Goal: Information Seeking & Learning: Learn about a topic

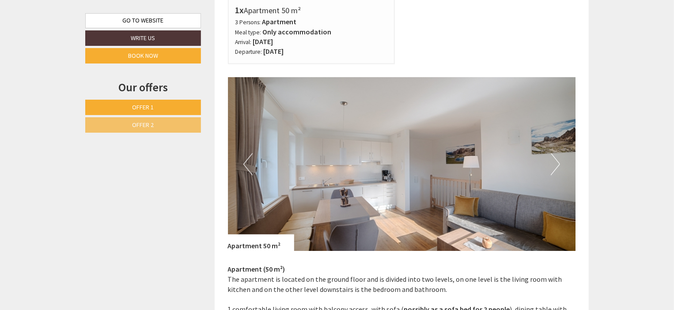
scroll to position [795, 0]
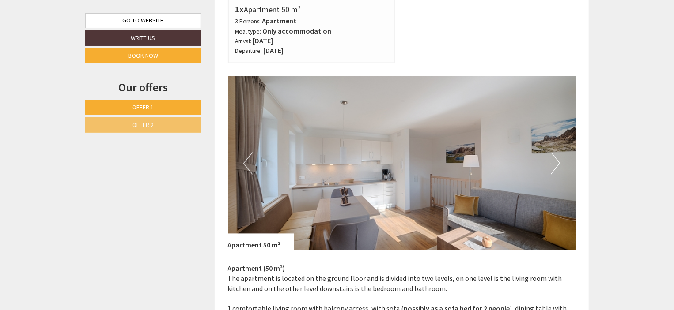
click at [553, 162] on button "Next" at bounding box center [555, 164] width 9 height 22
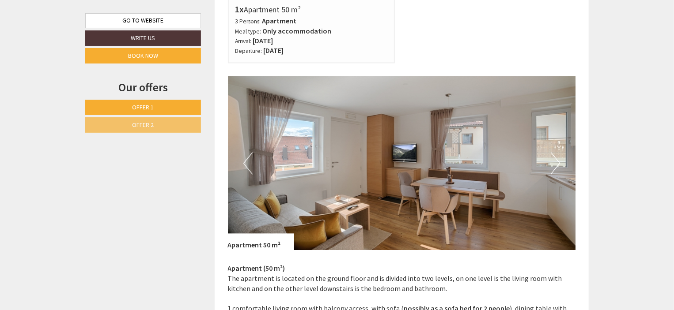
click at [553, 162] on button "Next" at bounding box center [555, 164] width 9 height 22
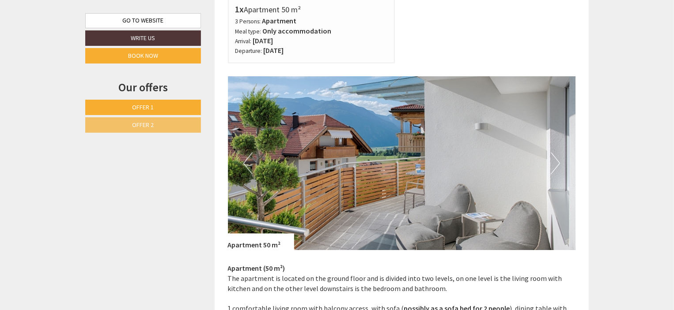
click at [553, 162] on button "Next" at bounding box center [555, 164] width 9 height 22
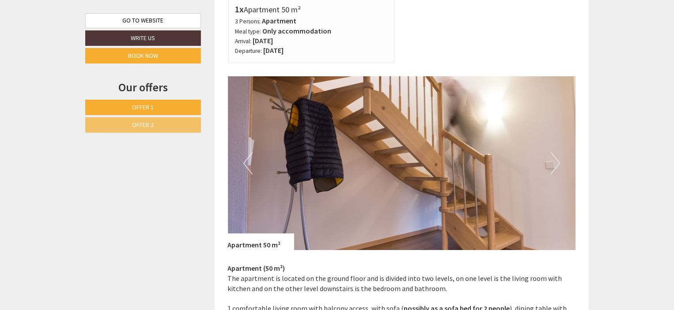
click at [553, 162] on button "Next" at bounding box center [555, 164] width 9 height 22
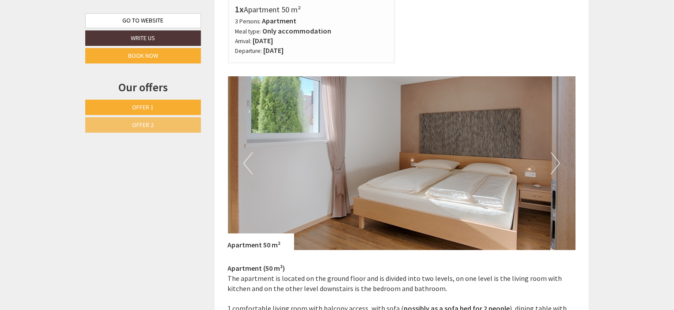
click at [553, 162] on button "Next" at bounding box center [555, 164] width 9 height 22
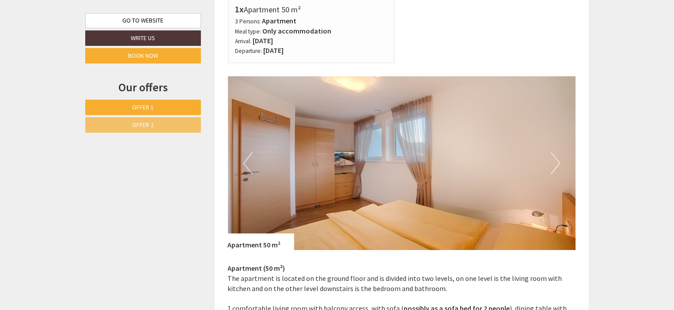
click at [244, 163] on button "Previous" at bounding box center [247, 164] width 9 height 22
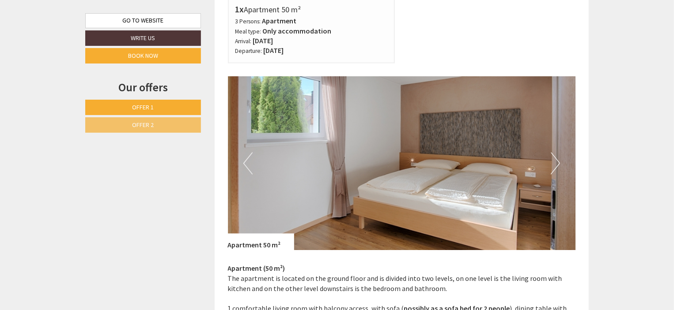
click at [542, 162] on img at bounding box center [402, 164] width 348 height 174
click at [551, 162] on button "Next" at bounding box center [555, 164] width 9 height 22
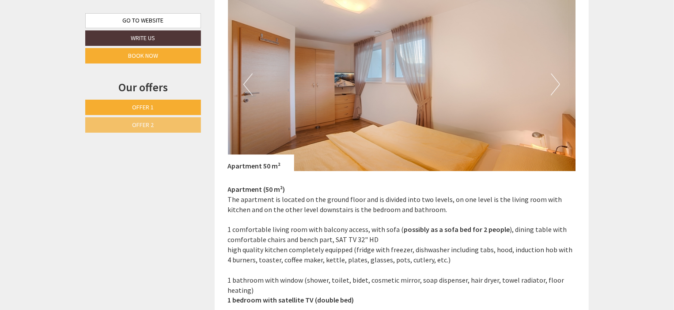
scroll to position [883, 0]
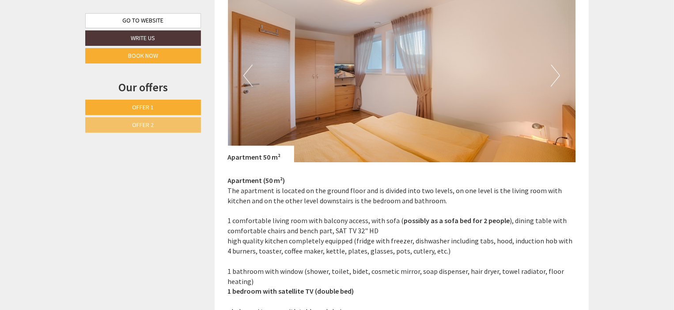
click at [551, 80] on button "Next" at bounding box center [555, 75] width 9 height 22
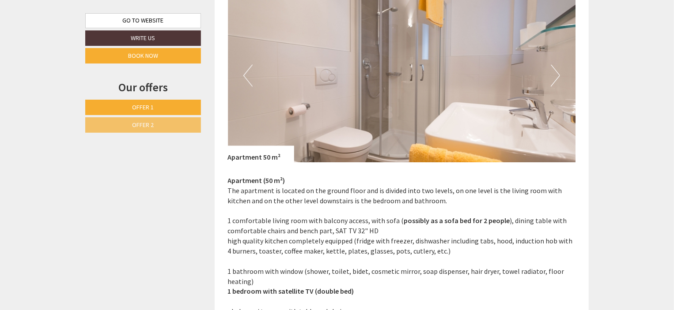
click at [551, 80] on button "Next" at bounding box center [555, 75] width 9 height 22
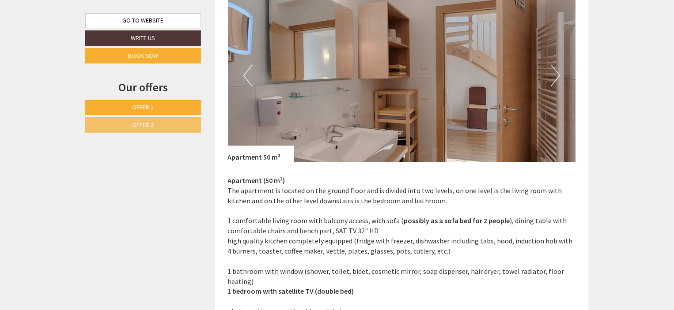
click at [551, 80] on button "Next" at bounding box center [555, 75] width 9 height 22
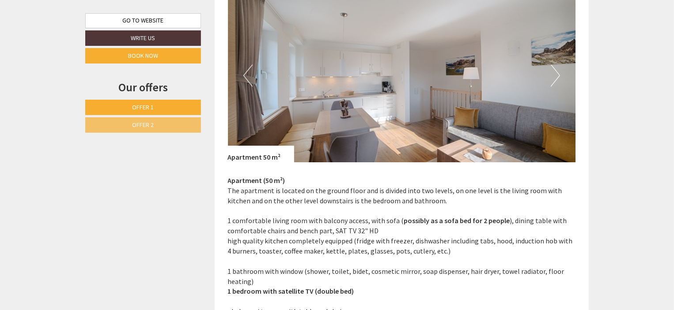
click at [551, 80] on button "Next" at bounding box center [555, 75] width 9 height 22
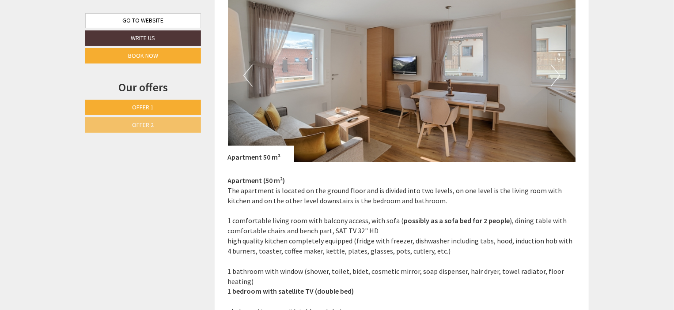
click at [551, 80] on button "Next" at bounding box center [555, 75] width 9 height 22
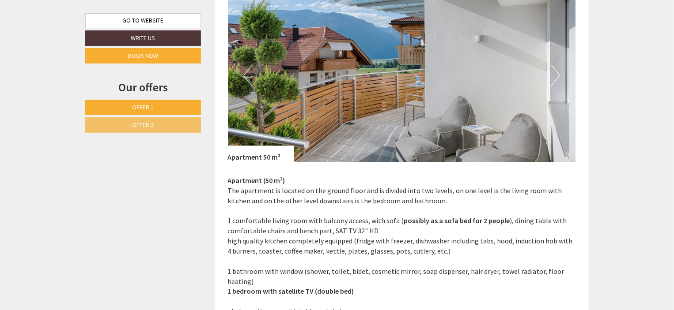
click at [551, 80] on button "Next" at bounding box center [555, 75] width 9 height 22
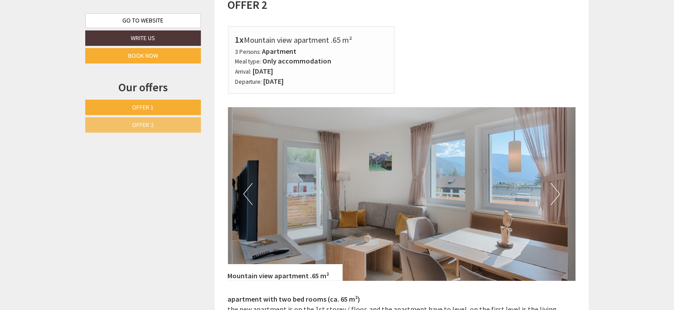
scroll to position [1457, 0]
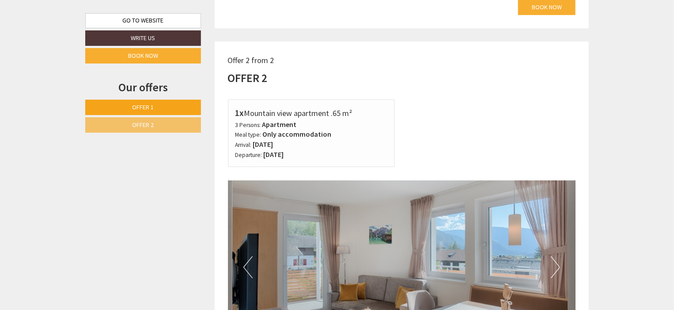
click at [149, 106] on span "Offer 1" at bounding box center [143, 107] width 22 height 8
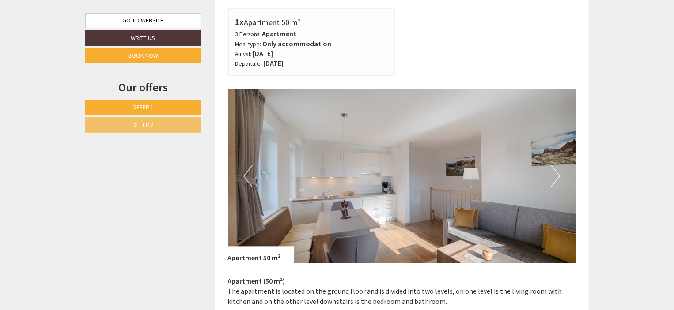
scroll to position [865, 0]
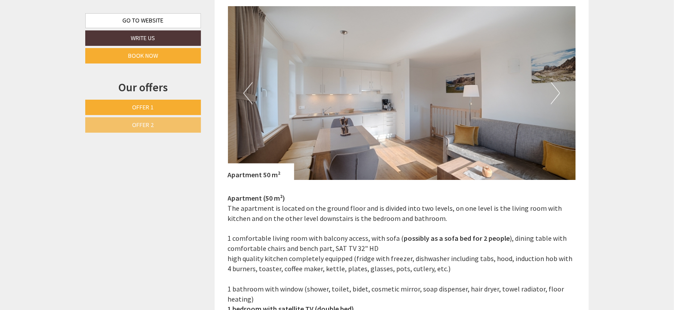
click at [247, 98] on button "Previous" at bounding box center [247, 93] width 9 height 22
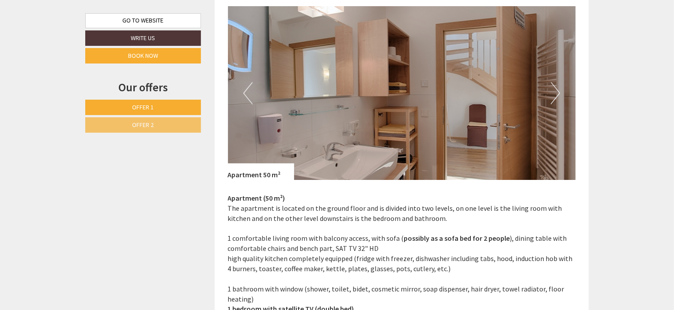
click at [247, 98] on button "Previous" at bounding box center [247, 93] width 9 height 22
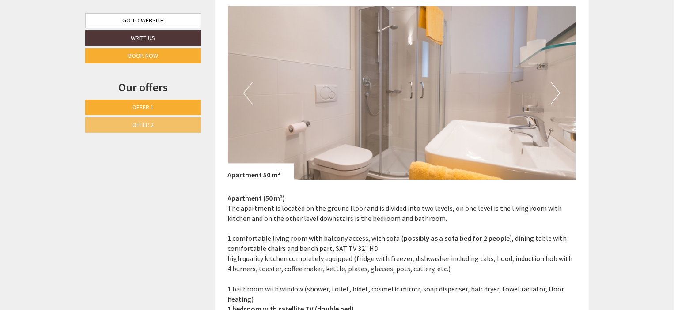
click at [247, 98] on button "Previous" at bounding box center [247, 93] width 9 height 22
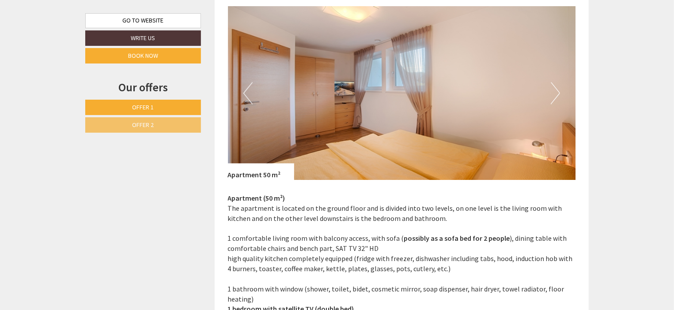
scroll to position [821, 0]
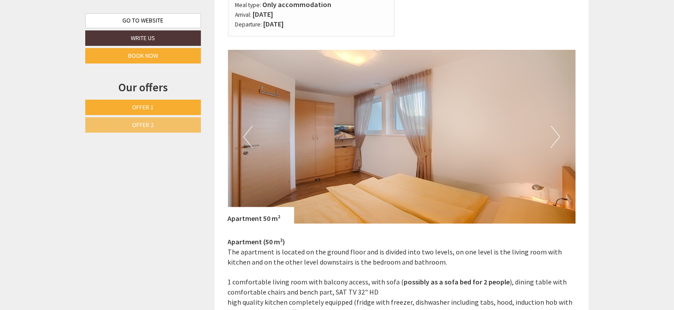
click at [558, 141] on button "Next" at bounding box center [555, 137] width 9 height 22
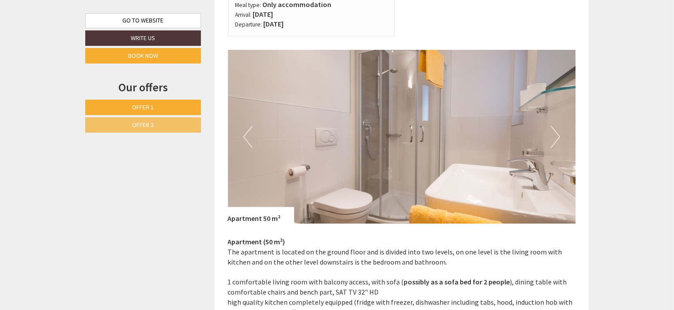
click at [558, 141] on button "Next" at bounding box center [555, 137] width 9 height 22
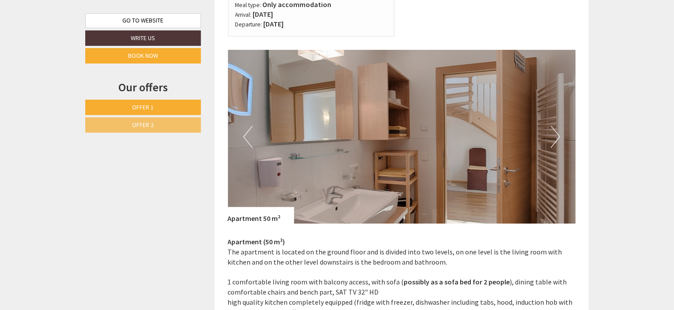
click at [558, 141] on button "Next" at bounding box center [555, 137] width 9 height 22
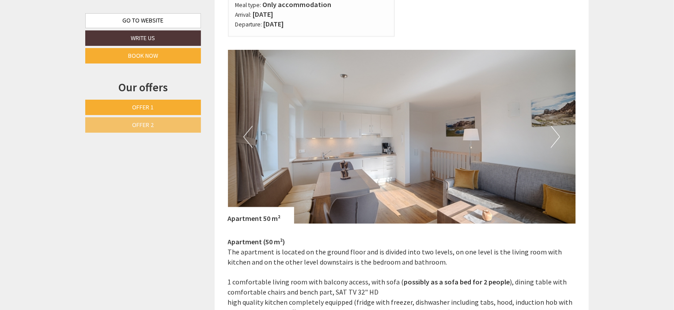
click at [554, 140] on button "Next" at bounding box center [555, 137] width 9 height 22
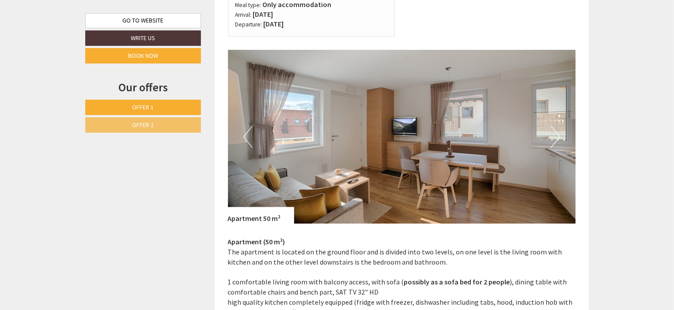
click at [554, 140] on button "Next" at bounding box center [555, 137] width 9 height 22
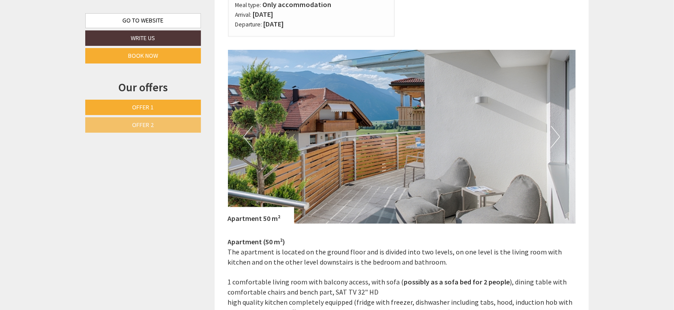
click at [554, 140] on button "Next" at bounding box center [555, 137] width 9 height 22
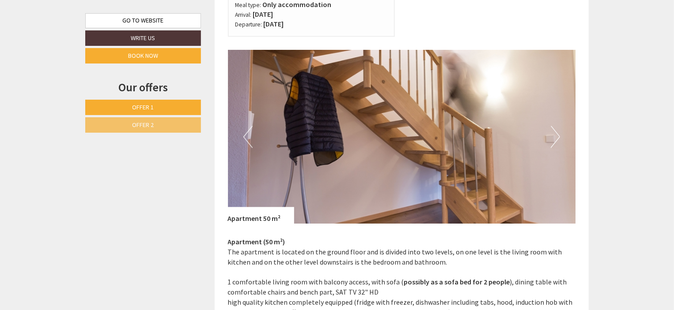
click at [554, 140] on button "Next" at bounding box center [555, 137] width 9 height 22
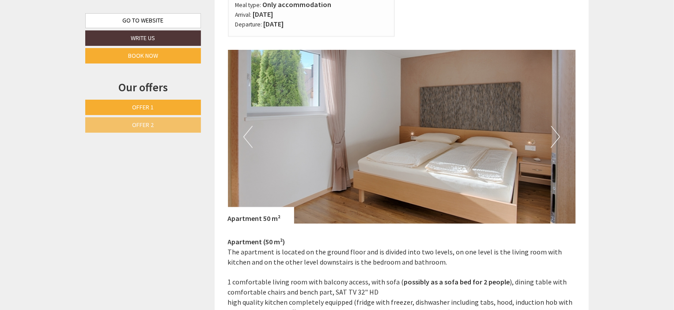
click at [554, 140] on button "Next" at bounding box center [555, 137] width 9 height 22
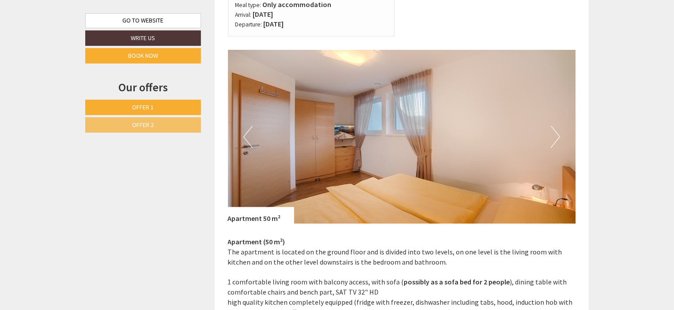
click at [555, 140] on button "Next" at bounding box center [555, 137] width 9 height 22
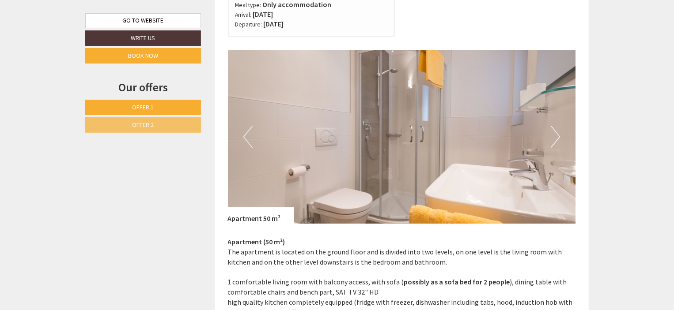
click at [555, 140] on button "Next" at bounding box center [555, 137] width 9 height 22
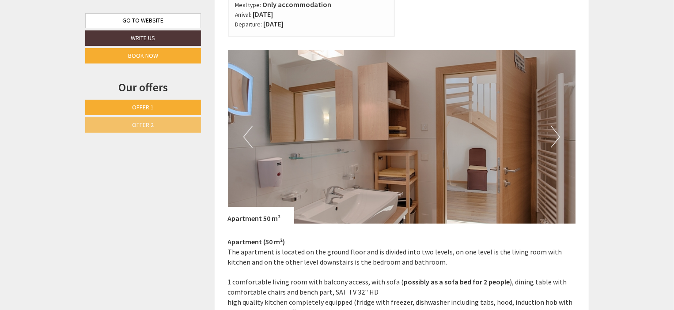
click at [555, 140] on button "Next" at bounding box center [555, 137] width 9 height 22
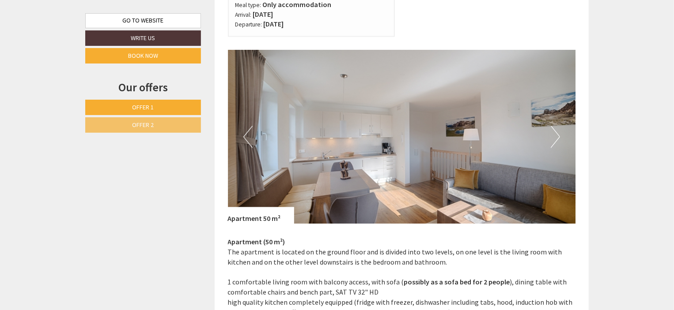
click at [555, 140] on button "Next" at bounding box center [555, 137] width 9 height 22
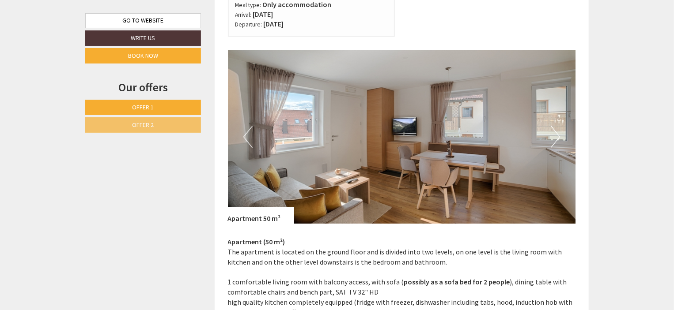
click at [555, 140] on button "Next" at bounding box center [555, 137] width 9 height 22
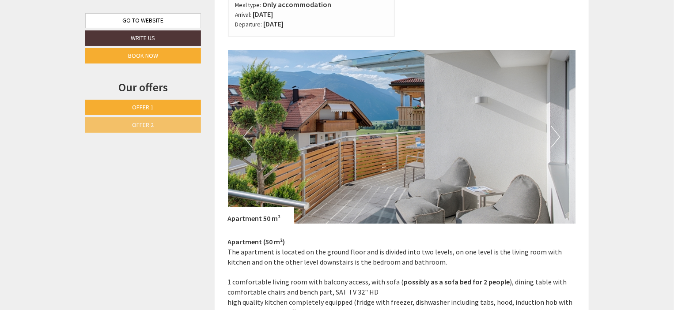
click at [555, 140] on button "Next" at bounding box center [555, 137] width 9 height 22
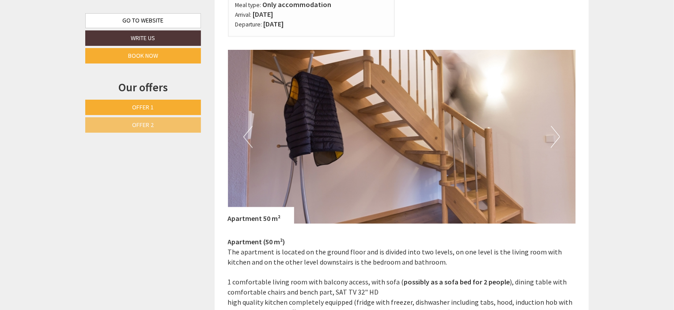
click at [555, 140] on button "Next" at bounding box center [555, 137] width 9 height 22
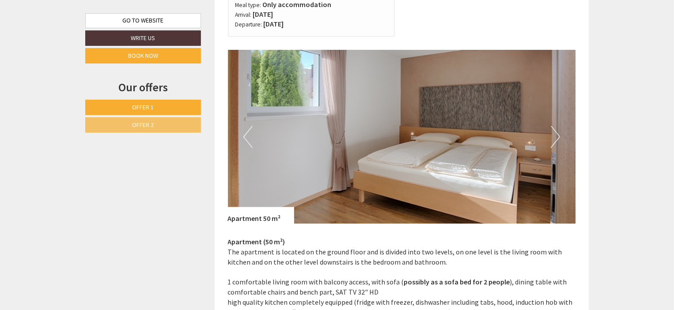
click at [555, 140] on button "Next" at bounding box center [555, 137] width 9 height 22
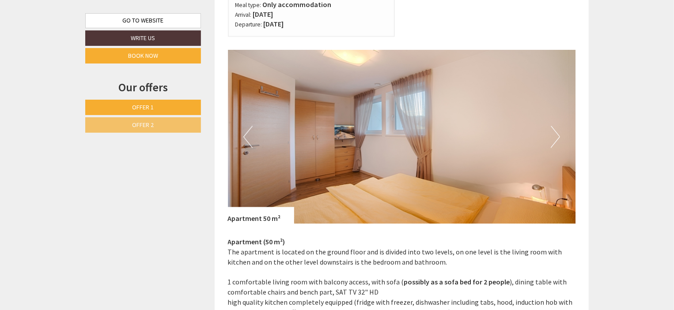
click at [555, 140] on button "Next" at bounding box center [555, 137] width 9 height 22
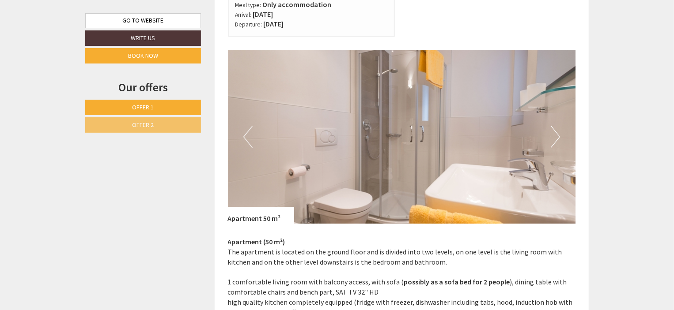
click at [555, 140] on button "Next" at bounding box center [555, 137] width 9 height 22
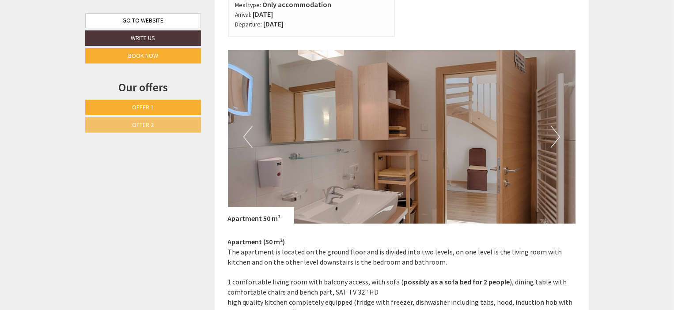
click at [555, 140] on button "Next" at bounding box center [555, 137] width 9 height 22
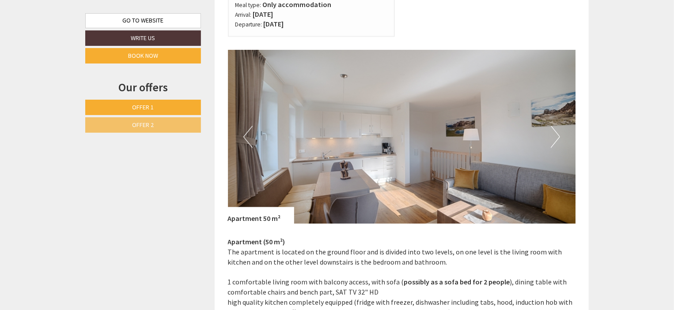
click at [555, 140] on button "Next" at bounding box center [555, 137] width 9 height 22
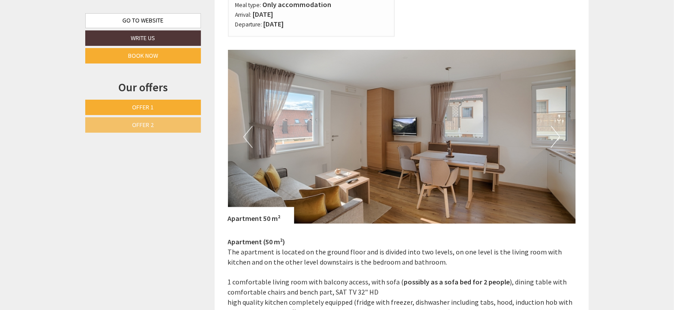
click at [555, 140] on button "Next" at bounding box center [555, 137] width 9 height 22
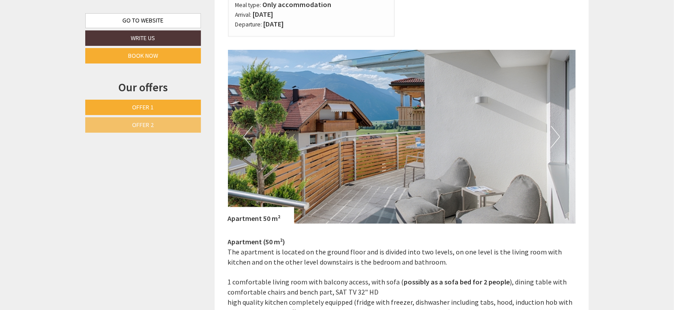
click at [555, 140] on button "Next" at bounding box center [555, 137] width 9 height 22
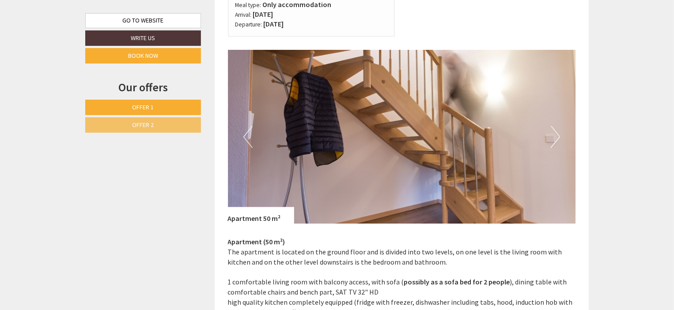
click at [555, 140] on button "Next" at bounding box center [555, 137] width 9 height 22
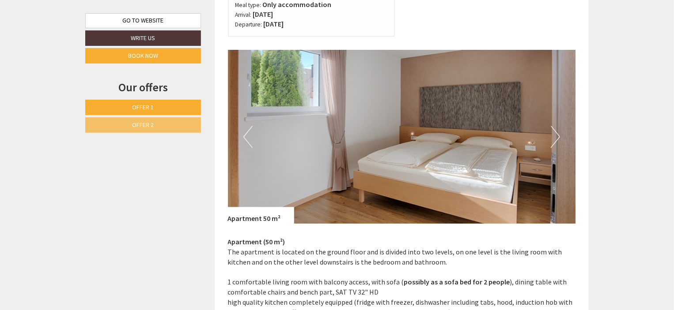
click at [246, 129] on button "Previous" at bounding box center [247, 137] width 9 height 22
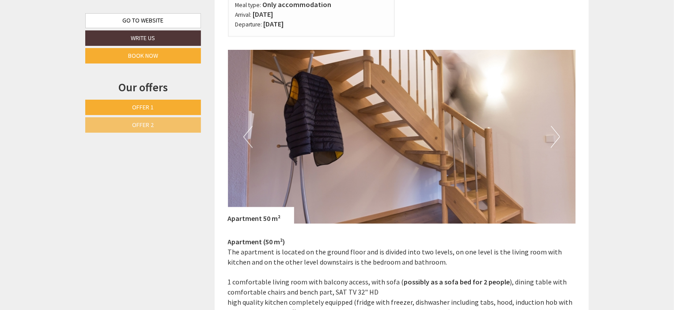
click at [246, 129] on button "Previous" at bounding box center [247, 137] width 9 height 22
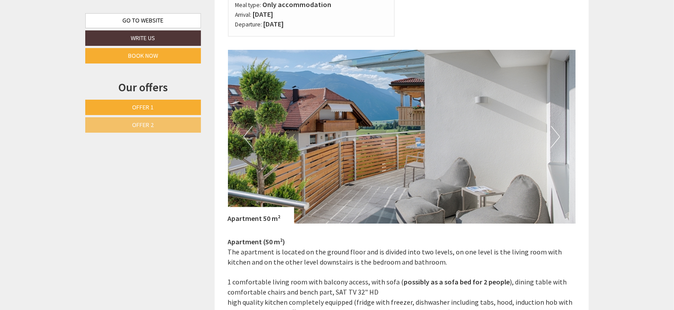
click at [246, 129] on button "Previous" at bounding box center [247, 137] width 9 height 22
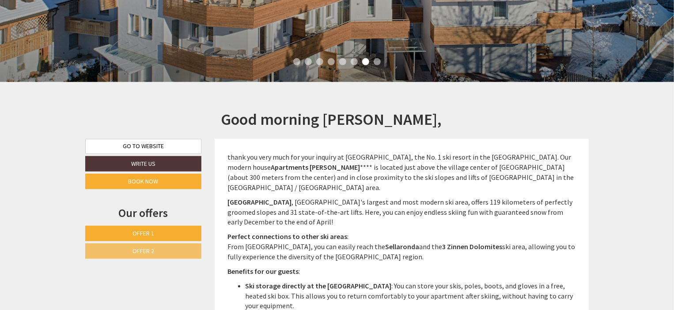
scroll to position [71, 0]
